Goal: Information Seeking & Learning: Learn about a topic

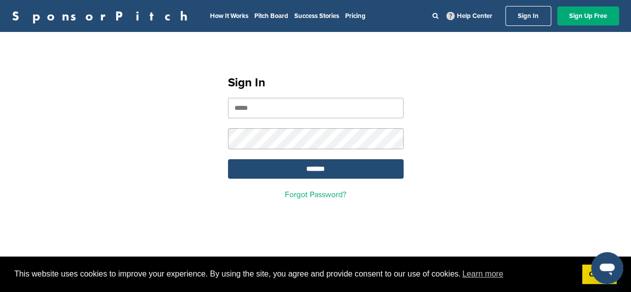
click at [251, 104] on input "email" at bounding box center [316, 108] width 176 height 20
type input "**********"
click at [284, 172] on input "*******" at bounding box center [316, 168] width 176 height 19
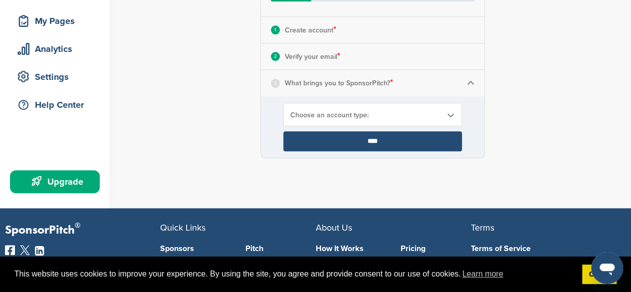
scroll to position [147, 0]
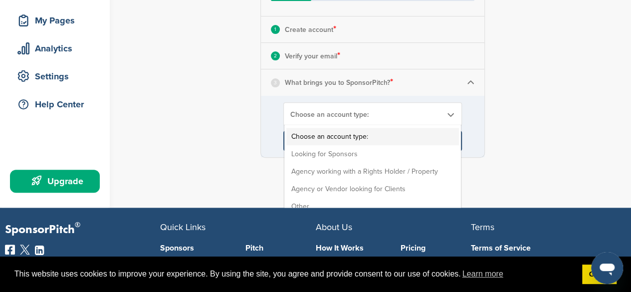
click at [418, 111] on span "Choose an account type:" at bounding box center [367, 114] width 152 height 8
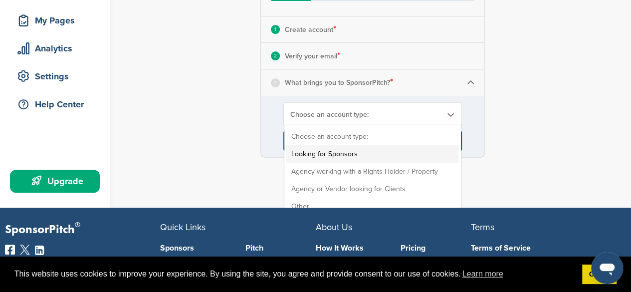
click at [310, 149] on li "Looking for Sponsors" at bounding box center [373, 153] width 173 height 17
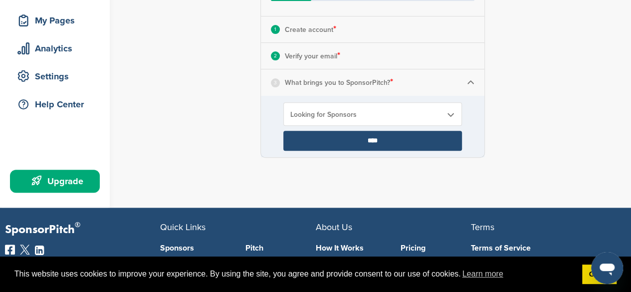
click at [309, 137] on input "****" at bounding box center [373, 141] width 179 height 20
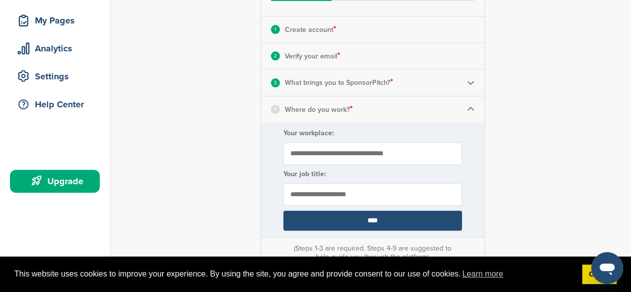
click at [313, 157] on input "Your workplace:" at bounding box center [373, 153] width 179 height 22
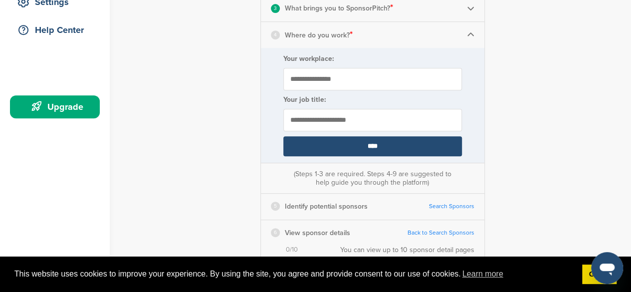
scroll to position [222, 0]
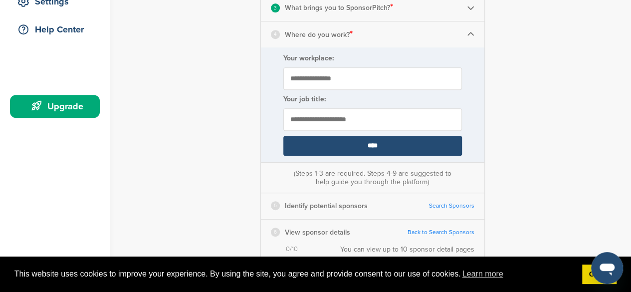
type input "**********"
click at [312, 120] on input "text" at bounding box center [373, 119] width 179 height 22
type input "**********"
click at [326, 141] on input "****" at bounding box center [373, 146] width 179 height 20
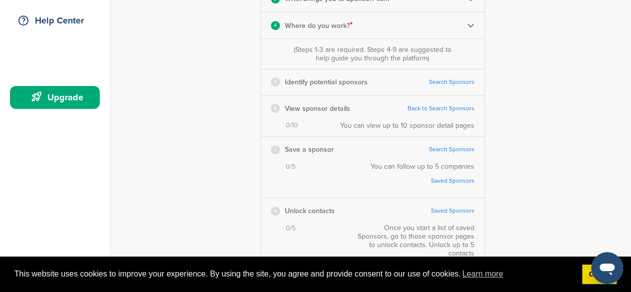
scroll to position [230, 0]
click at [436, 82] on link "Search Sponsors" at bounding box center [451, 82] width 45 height 7
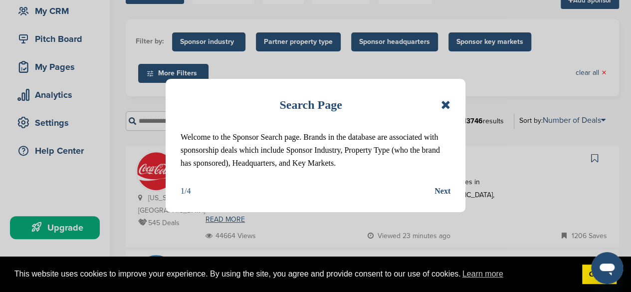
scroll to position [102, 0]
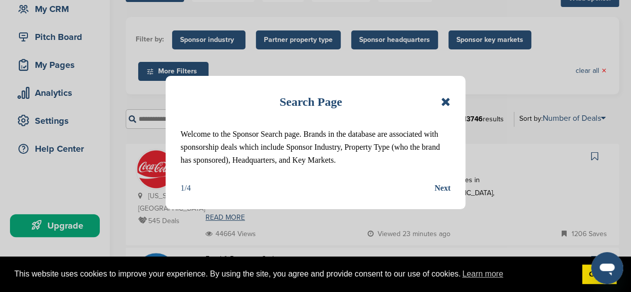
click at [445, 186] on div "Next" at bounding box center [443, 188] width 16 height 13
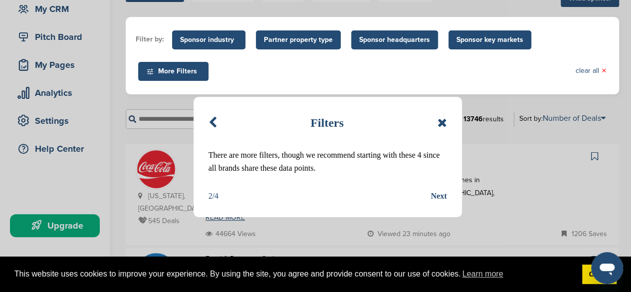
click at [437, 198] on div "Next" at bounding box center [439, 196] width 16 height 13
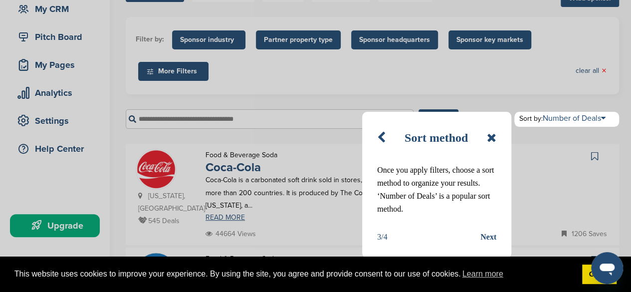
click at [486, 237] on div "Next" at bounding box center [489, 237] width 16 height 13
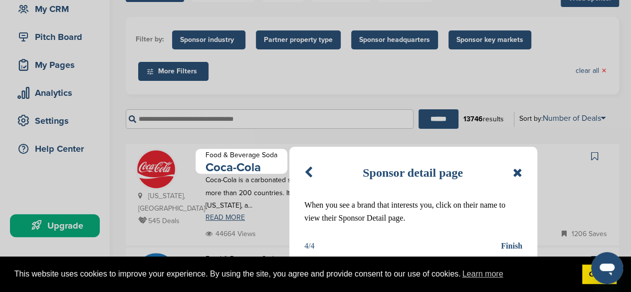
click at [509, 248] on div "Finish" at bounding box center [511, 246] width 21 height 13
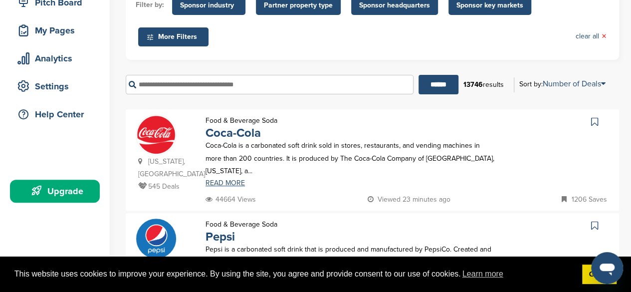
scroll to position [139, 0]
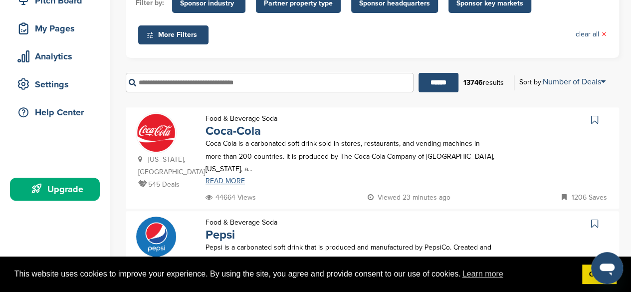
click at [216, 178] on link "READ MORE" at bounding box center [351, 181] width 291 height 7
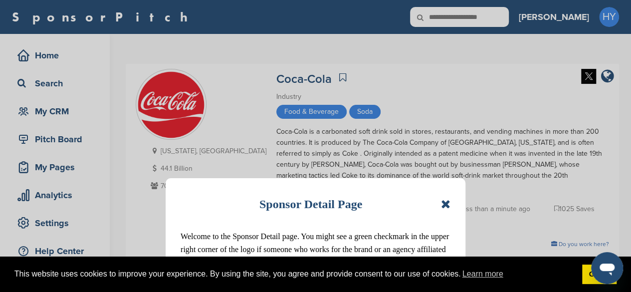
click at [443, 205] on icon at bounding box center [445, 204] width 9 height 12
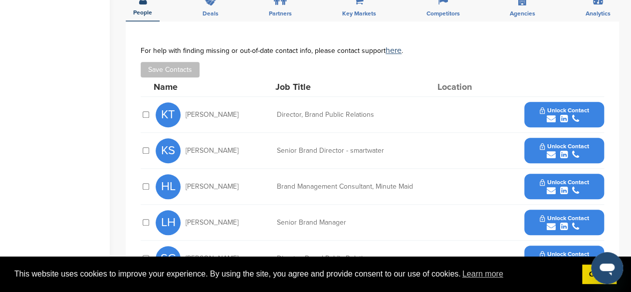
scroll to position [346, 0]
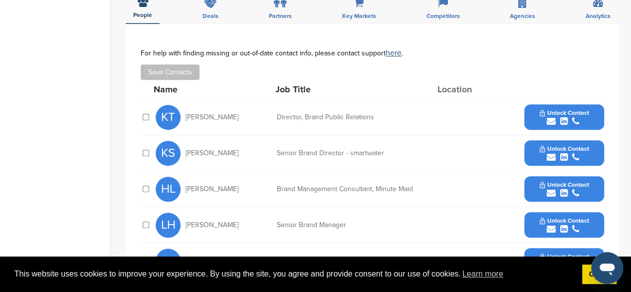
click at [558, 109] on span "Unlock Contact" at bounding box center [564, 112] width 49 height 7
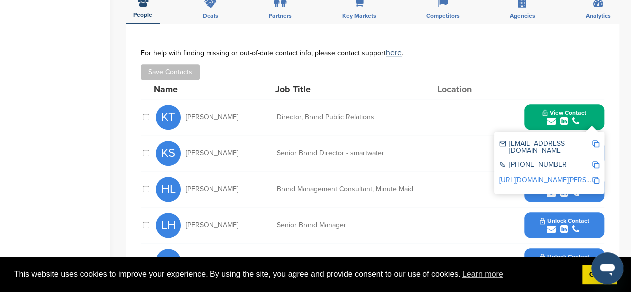
click at [595, 140] on img at bounding box center [596, 143] width 7 height 7
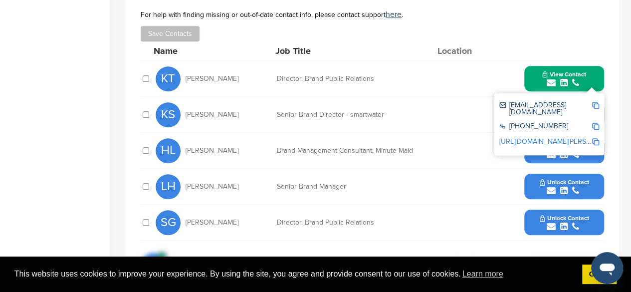
scroll to position [385, 0]
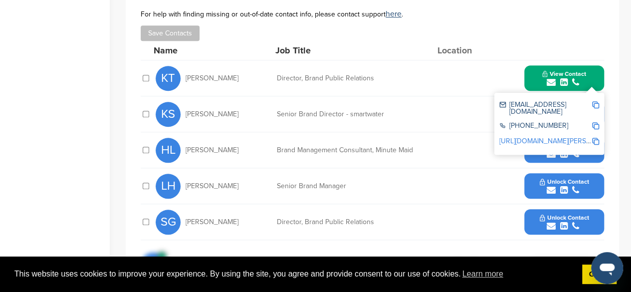
click at [425, 114] on div "KS Kate Santore Senior Brand Director - smartwater Unlock Contact" at bounding box center [380, 113] width 449 height 35
click at [465, 168] on div "LH Lauren Hamlett Senior Brand Manager Unlock Contact" at bounding box center [380, 185] width 449 height 35
click at [549, 214] on span "Unlock Contact" at bounding box center [564, 217] width 49 height 7
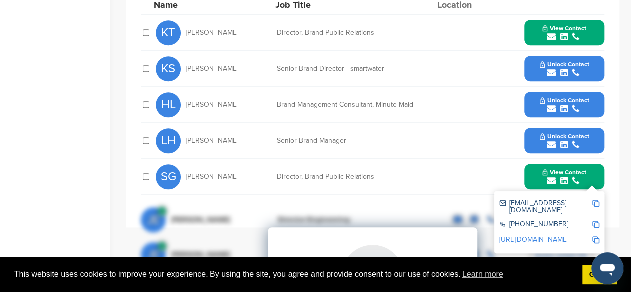
scroll to position [454, 0]
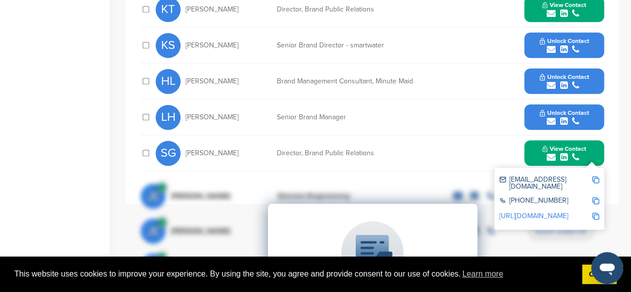
click at [594, 176] on img at bounding box center [596, 179] width 7 height 7
click at [544, 117] on div "submit" at bounding box center [564, 121] width 49 height 9
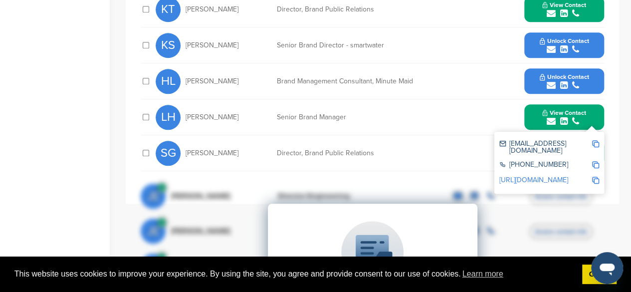
click at [595, 140] on img at bounding box center [596, 143] width 7 height 7
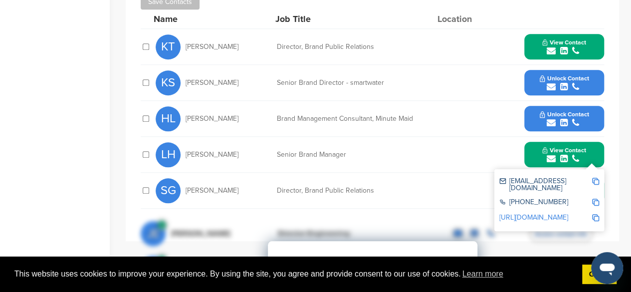
scroll to position [416, 0]
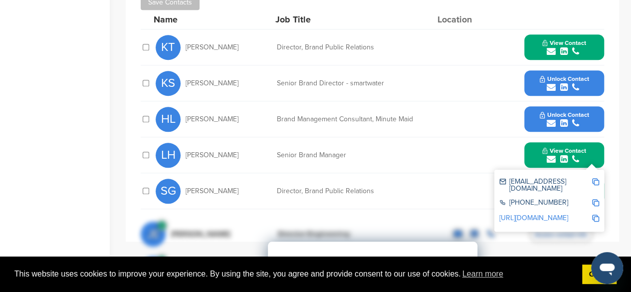
click at [539, 104] on button "Unlock Contact" at bounding box center [564, 119] width 73 height 30
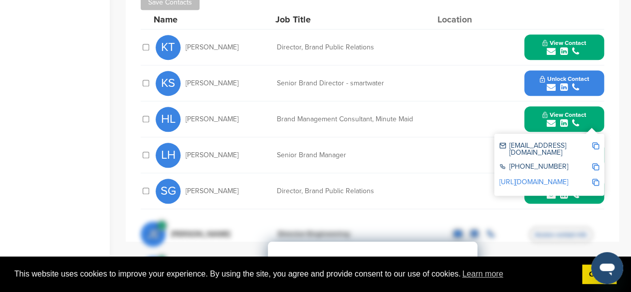
click at [595, 142] on img at bounding box center [596, 145] width 7 height 7
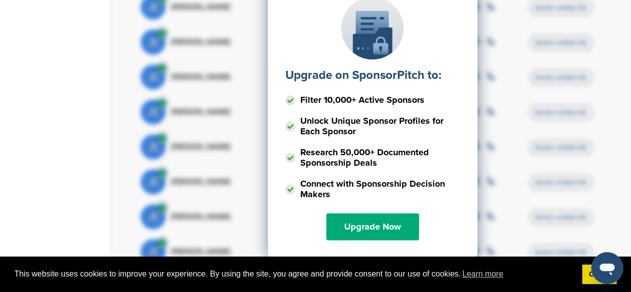
scroll to position [683, 0]
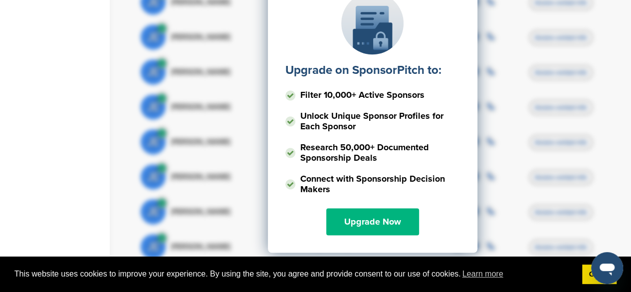
click at [351, 211] on link "Upgrade Now" at bounding box center [372, 221] width 93 height 27
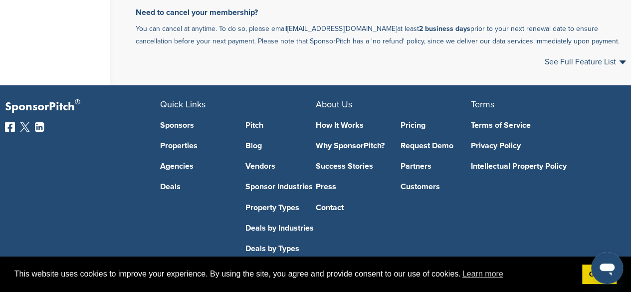
scroll to position [752, 0]
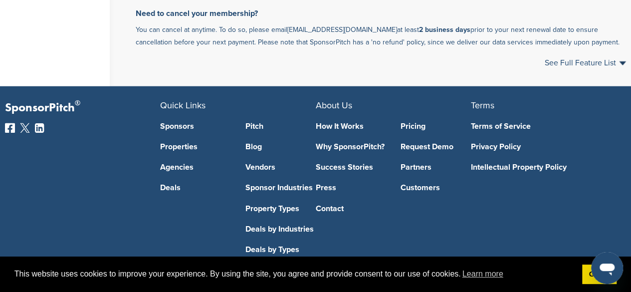
click at [182, 130] on link "Sponsors" at bounding box center [195, 126] width 70 height 8
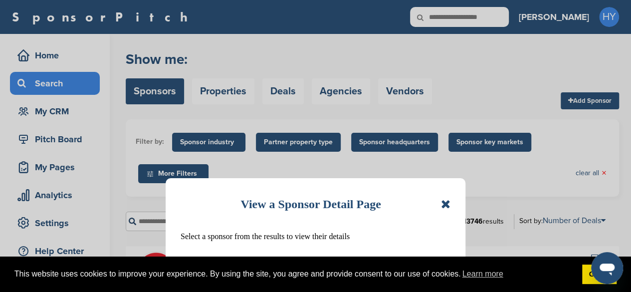
click at [447, 205] on icon at bounding box center [445, 204] width 9 height 12
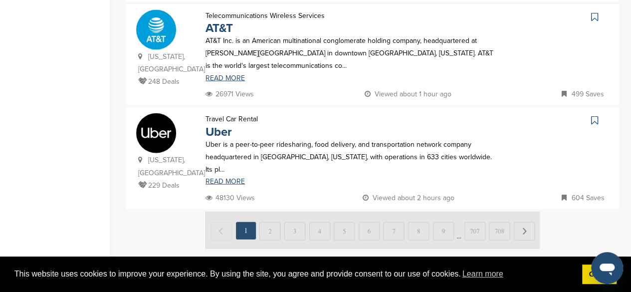
scroll to position [1072, 0]
click at [268, 211] on img at bounding box center [372, 229] width 335 height 37
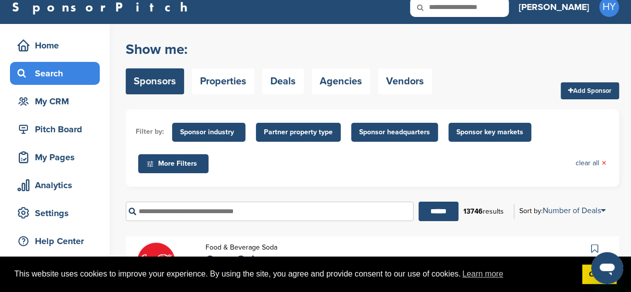
scroll to position [0, 0]
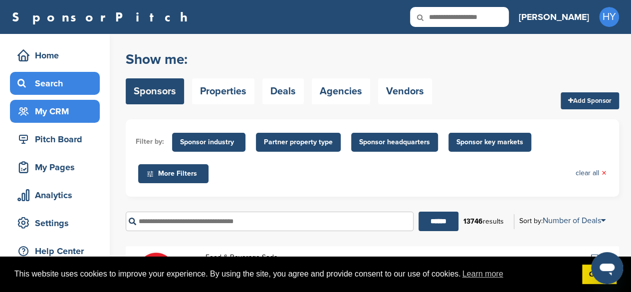
click at [86, 107] on div "My CRM" at bounding box center [57, 111] width 85 height 18
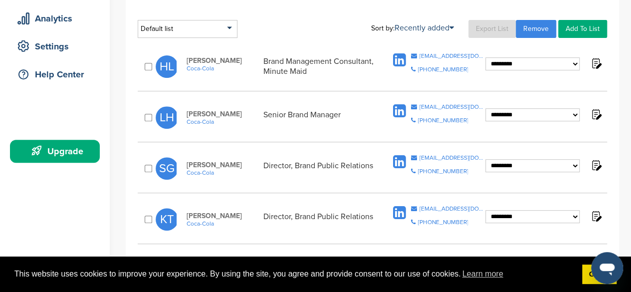
scroll to position [181, 0]
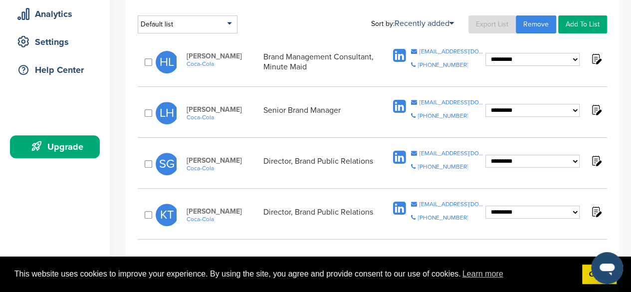
click at [565, 57] on select "**********" at bounding box center [533, 59] width 94 height 13
click at [359, 134] on div "**********" at bounding box center [373, 115] width 470 height 43
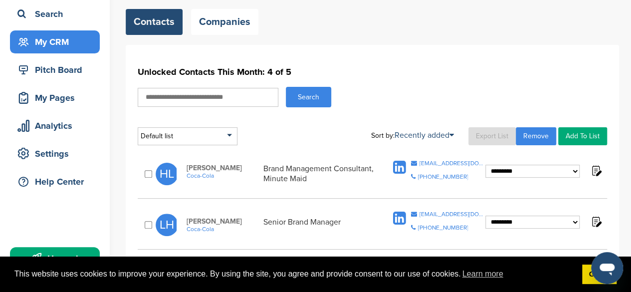
scroll to position [0, 0]
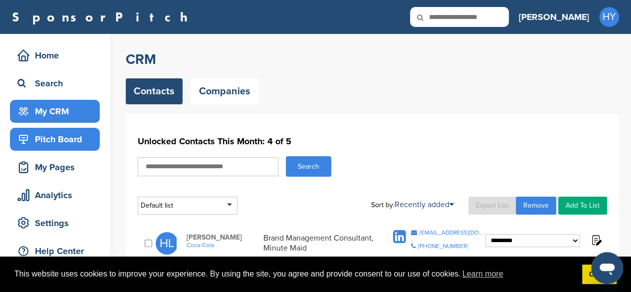
click at [78, 140] on div "Pitch Board" at bounding box center [57, 139] width 85 height 18
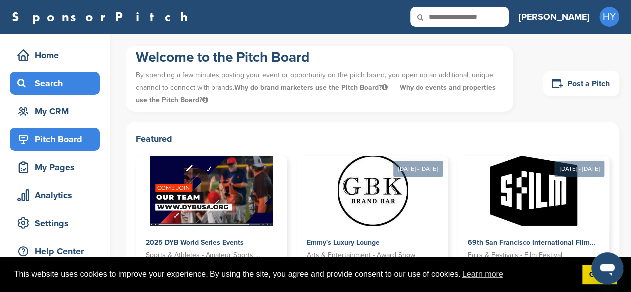
click at [54, 80] on div "Search" at bounding box center [57, 83] width 85 height 18
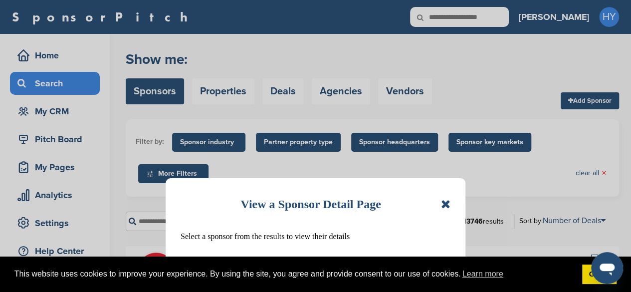
click at [445, 201] on icon at bounding box center [445, 204] width 9 height 12
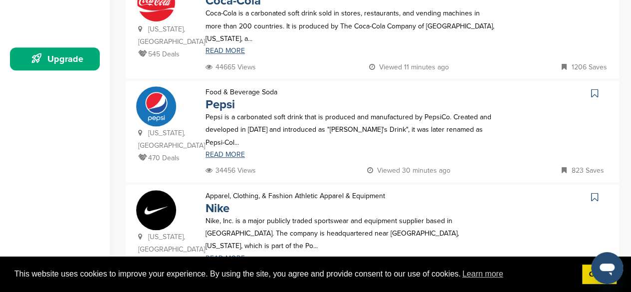
scroll to position [270, 0]
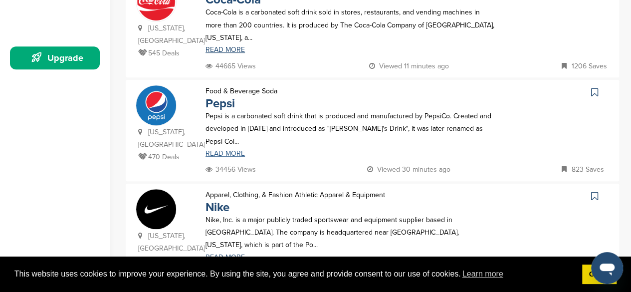
click at [218, 150] on link "READ MORE" at bounding box center [351, 153] width 291 height 7
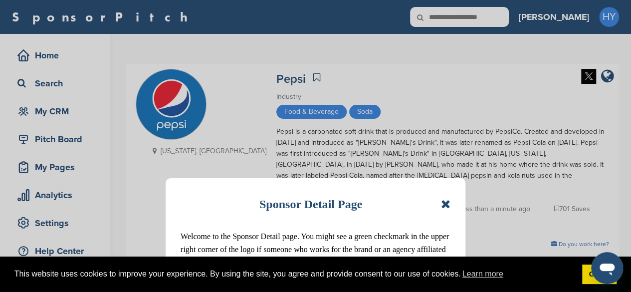
click at [448, 203] on icon at bounding box center [445, 204] width 9 height 12
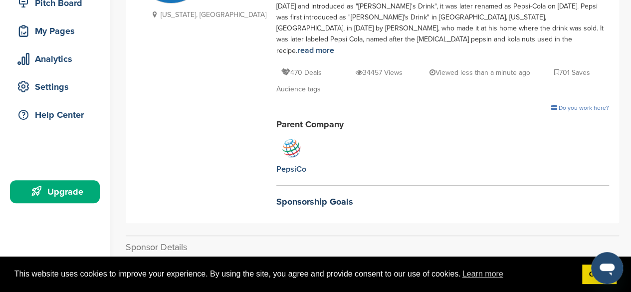
scroll to position [137, 0]
click at [280, 195] on h2 "Sponsorship Goals" at bounding box center [443, 201] width 333 height 13
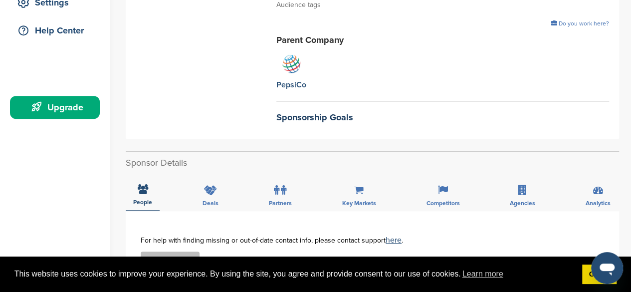
scroll to position [222, 0]
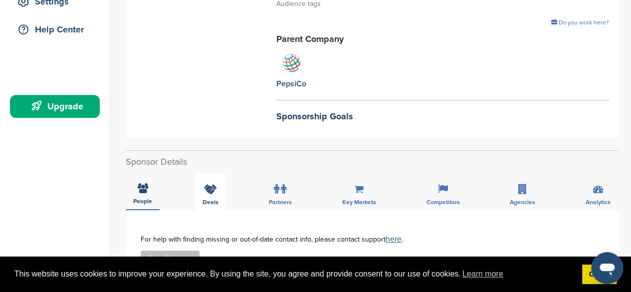
click at [214, 184] on icon at bounding box center [210, 189] width 13 height 10
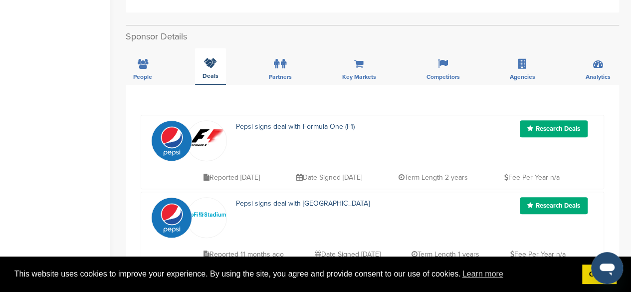
scroll to position [347, 0]
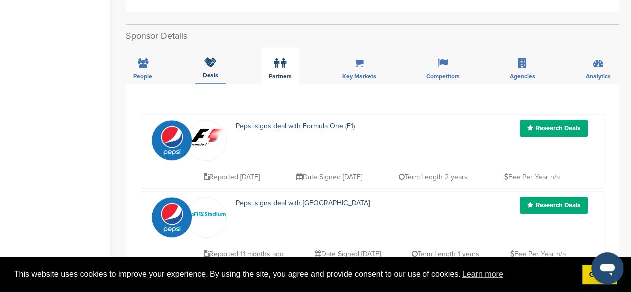
click at [290, 53] on div "Partners" at bounding box center [281, 65] width 38 height 37
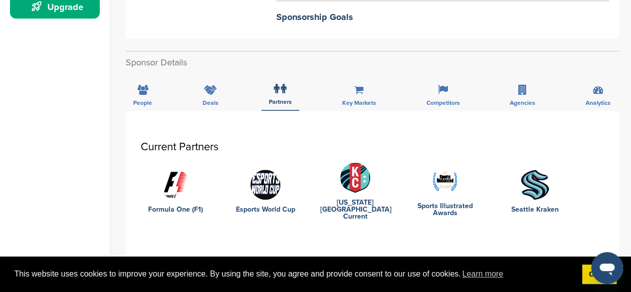
scroll to position [320, 0]
click at [350, 77] on div "Key Markets" at bounding box center [358, 92] width 49 height 37
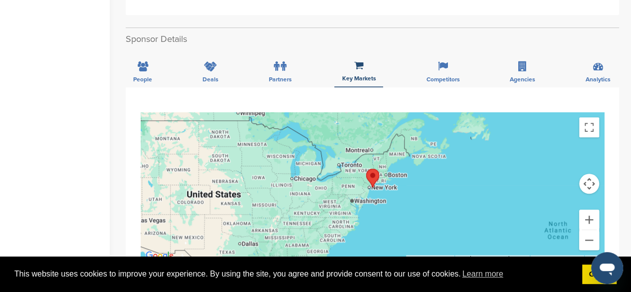
scroll to position [323, 0]
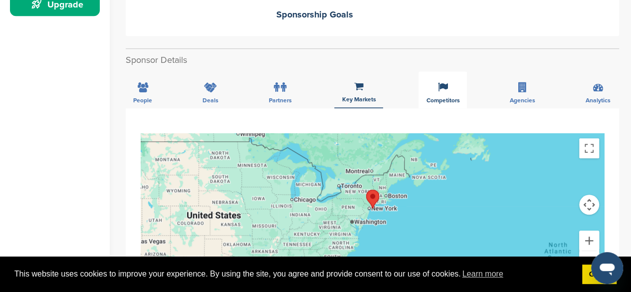
click at [446, 82] on div "Competitors" at bounding box center [443, 89] width 48 height 37
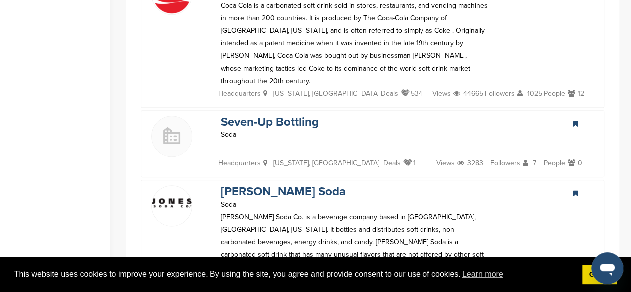
scroll to position [506, 0]
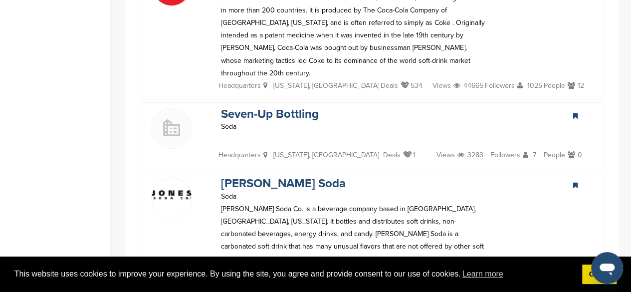
click at [165, 108] on img at bounding box center [172, 128] width 40 height 40
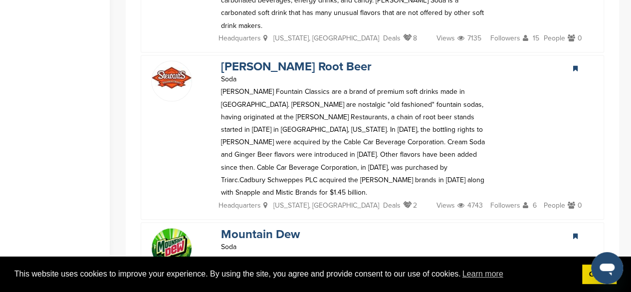
scroll to position [720, 0]
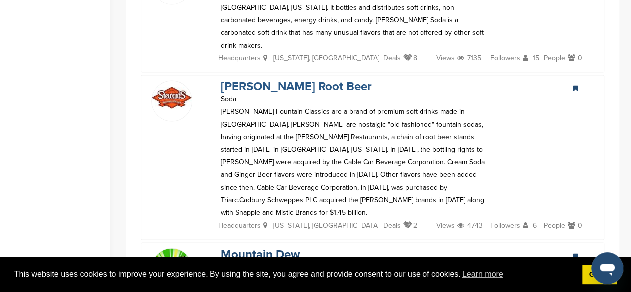
click at [224, 79] on link "[PERSON_NAME] Root Beer" at bounding box center [296, 86] width 151 height 14
click at [167, 87] on img at bounding box center [172, 97] width 40 height 21
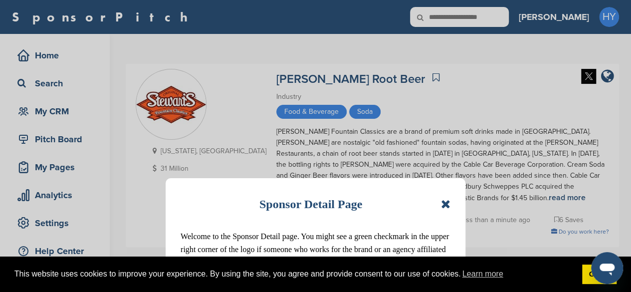
click at [447, 200] on icon at bounding box center [445, 204] width 9 height 12
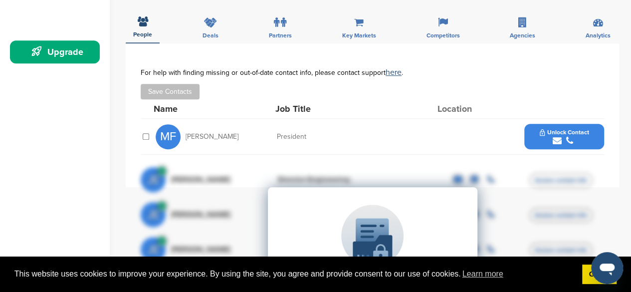
scroll to position [277, 0]
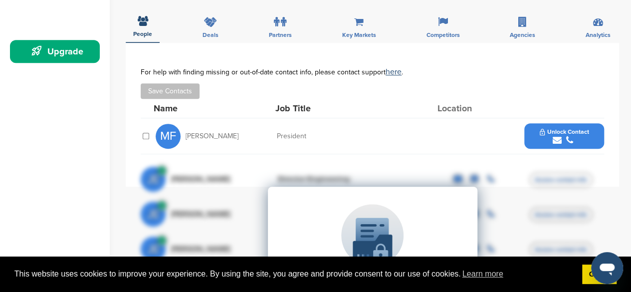
click at [577, 136] on div "submit" at bounding box center [564, 140] width 49 height 9
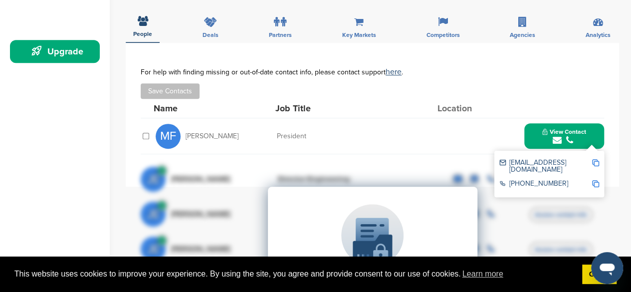
click at [596, 159] on img at bounding box center [596, 162] width 7 height 7
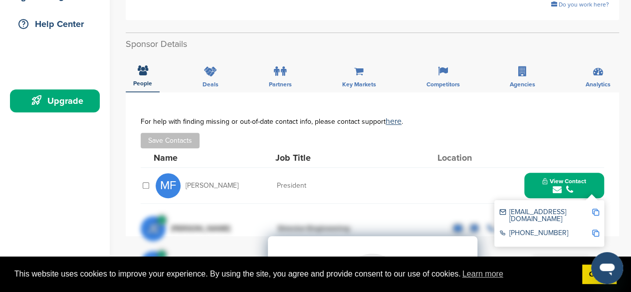
scroll to position [230, 0]
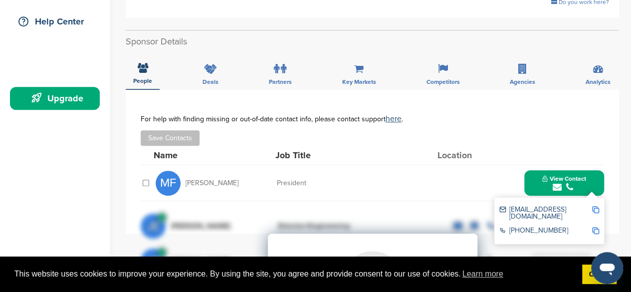
click at [594, 206] on img at bounding box center [596, 209] width 7 height 7
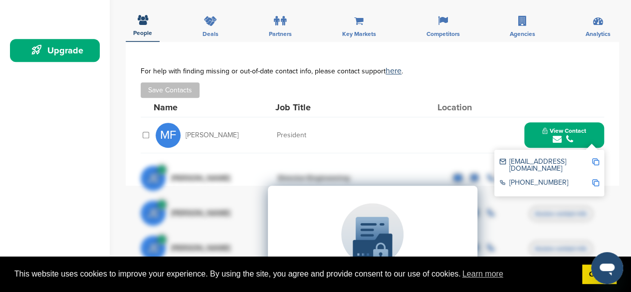
scroll to position [282, 0]
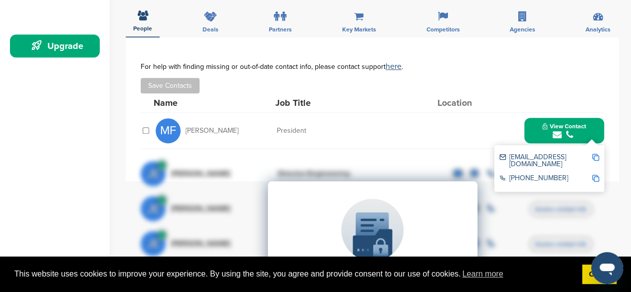
click at [305, 144] on div "**********" at bounding box center [373, 109] width 464 height 94
click at [212, 156] on div "Upgrade on SponsorPitch to: Filter 10,000+ Active Sponsors Unlock Unique Sponso…" at bounding box center [373, 281] width 464 height 250
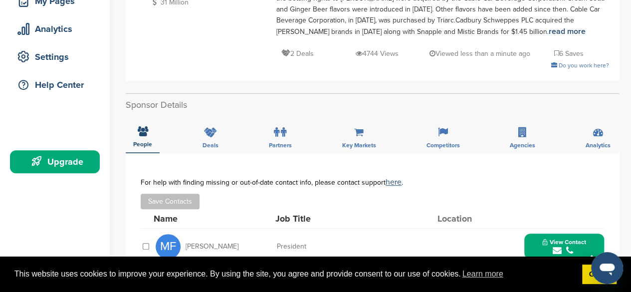
scroll to position [0, 0]
